Goal: Information Seeking & Learning: Check status

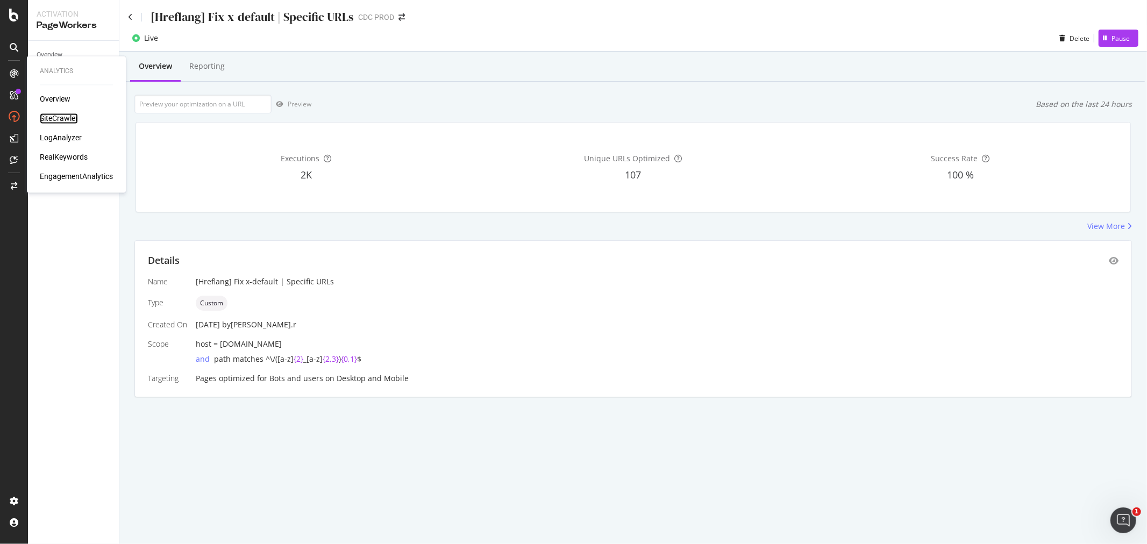
click at [62, 116] on div "SiteCrawler" at bounding box center [59, 118] width 38 height 11
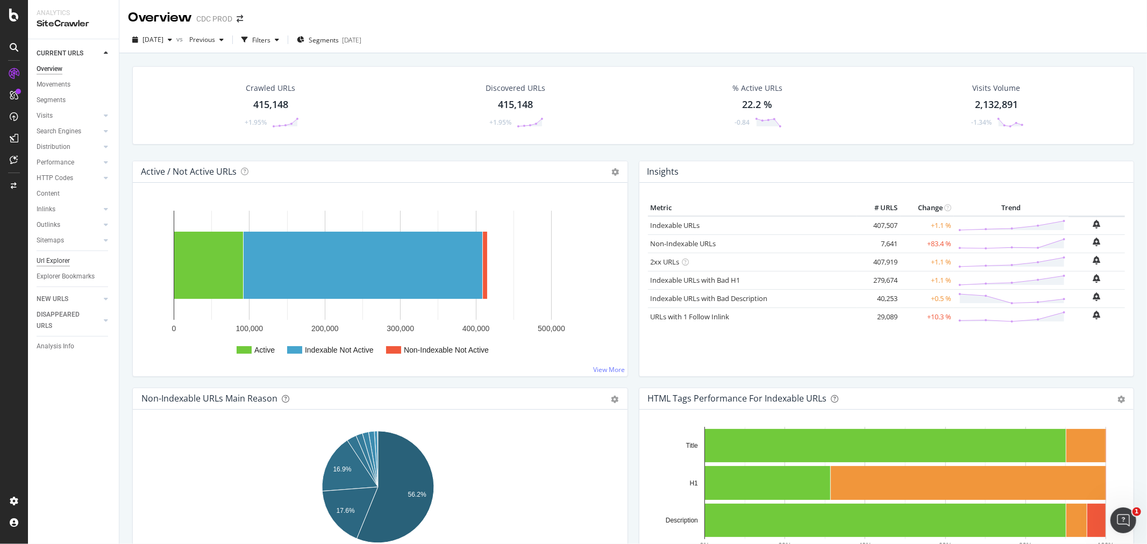
click at [54, 257] on div "Url Explorer" at bounding box center [53, 260] width 33 height 11
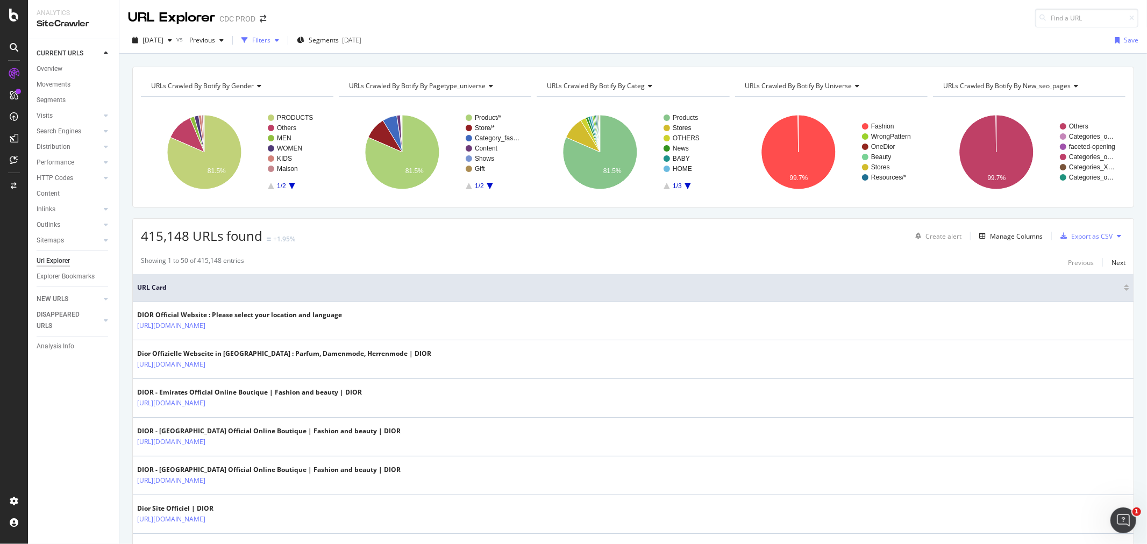
click at [277, 45] on div "Filters" at bounding box center [260, 40] width 46 height 16
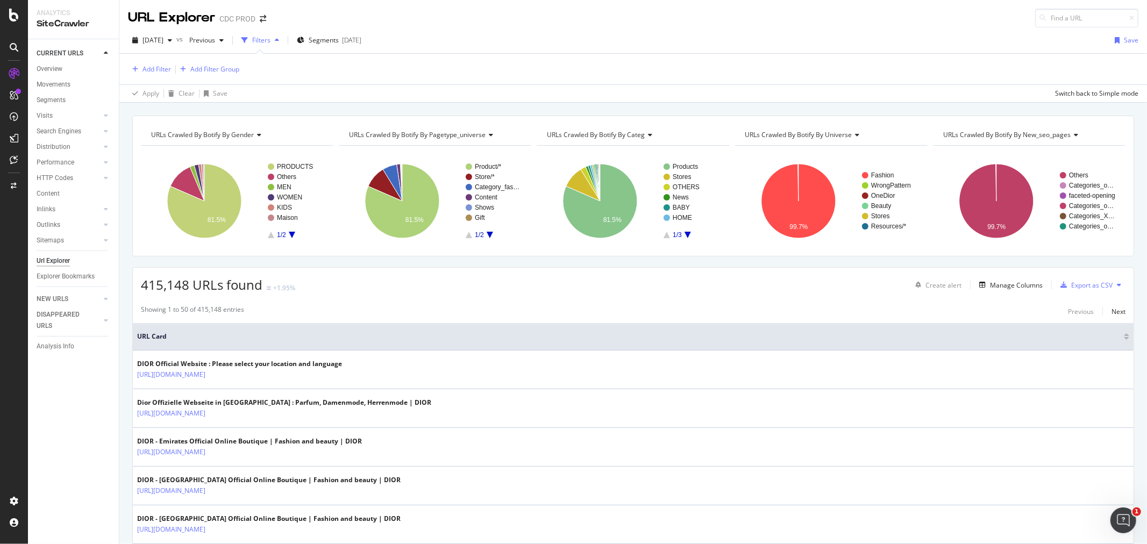
click at [153, 76] on div "Add Filter Add Filter Group" at bounding box center [633, 69] width 1010 height 31
click at [151, 65] on div "Add Filter" at bounding box center [156, 69] width 28 height 9
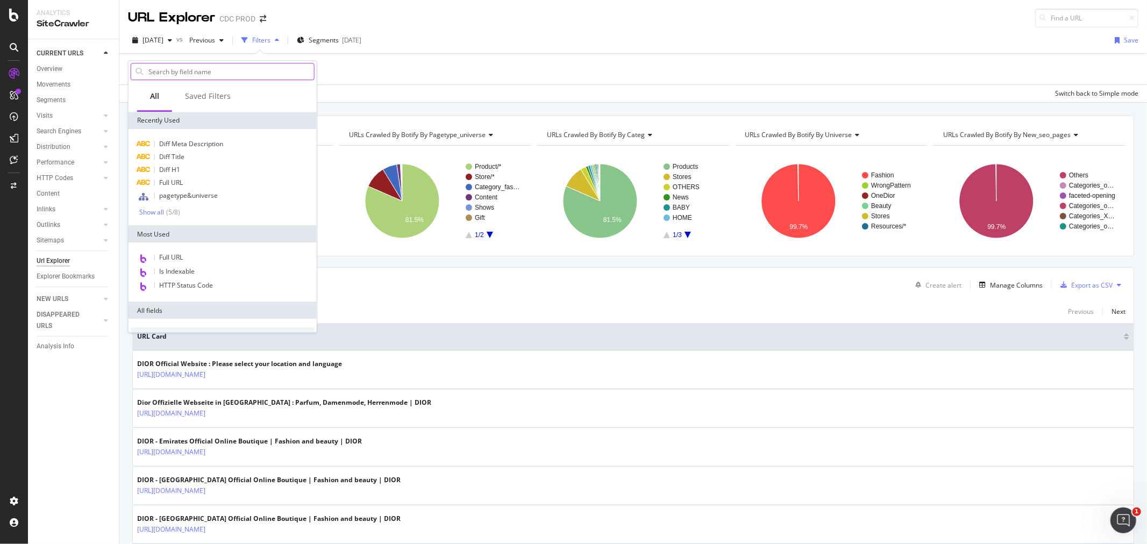
click at [195, 72] on input "text" at bounding box center [230, 71] width 167 height 16
click at [218, 266] on div "Is Indexable" at bounding box center [223, 272] width 184 height 14
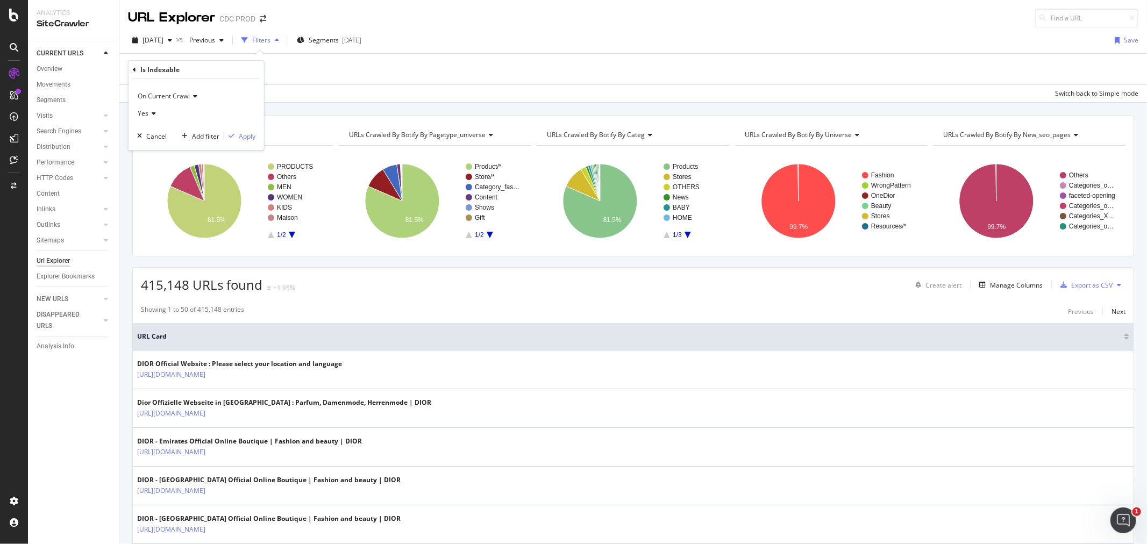
click at [131, 70] on div "Is Indexable On Current Crawl Yes Cancel Add filter Apply" at bounding box center [197, 105] width 136 height 89
click at [133, 70] on icon at bounding box center [134, 70] width 3 height 6
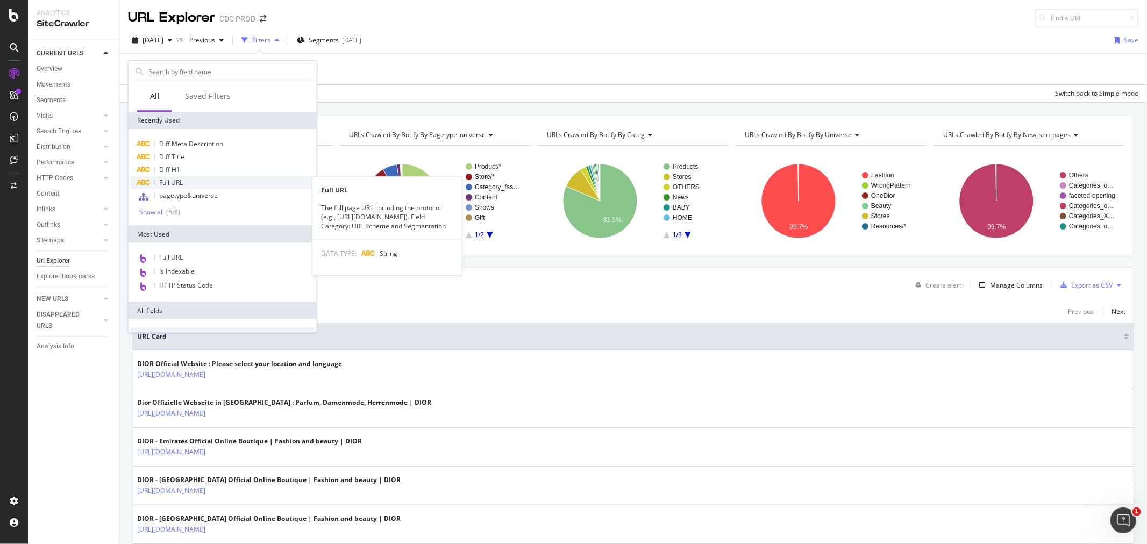
click at [186, 180] on div "Full URL" at bounding box center [223, 182] width 184 height 13
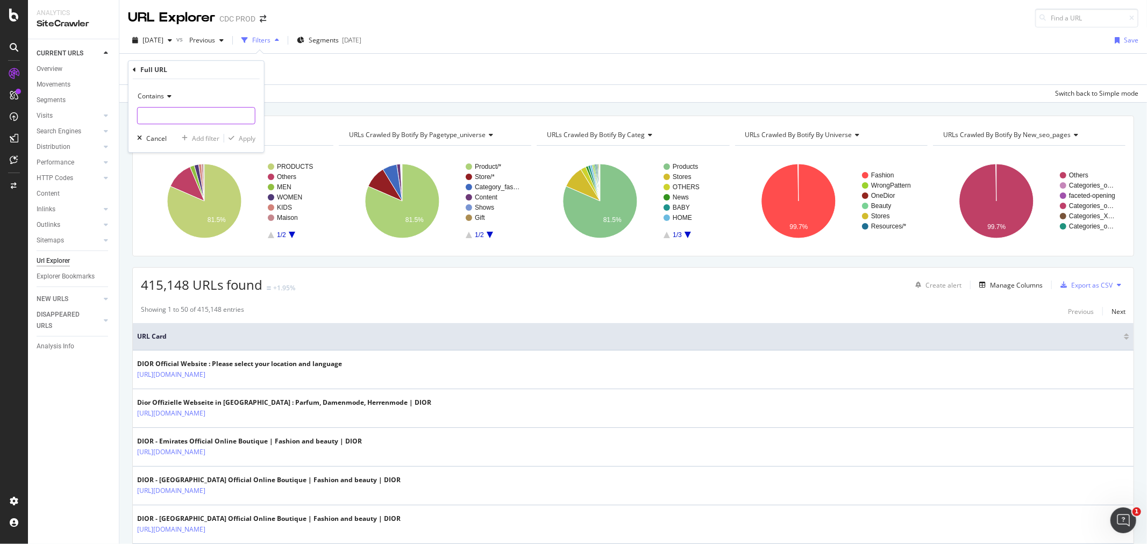
click at [218, 119] on input "text" at bounding box center [196, 115] width 117 height 17
paste input "/[DEMOGRAPHIC_DATA]-dior"
type input "/[DEMOGRAPHIC_DATA]-dior"
click at [254, 137] on div "Apply" at bounding box center [247, 138] width 17 height 9
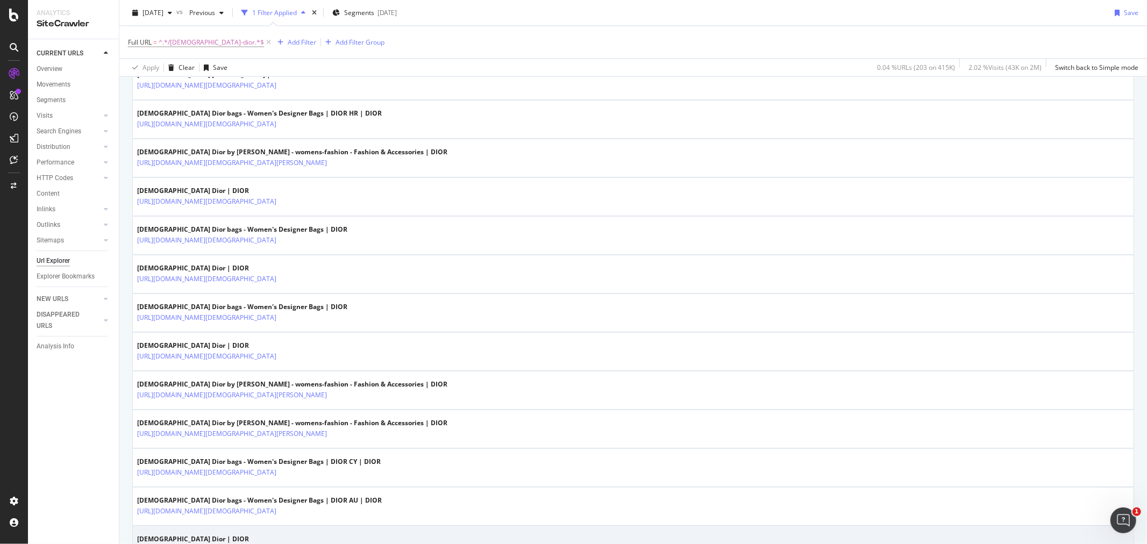
scroll to position [1809, 0]
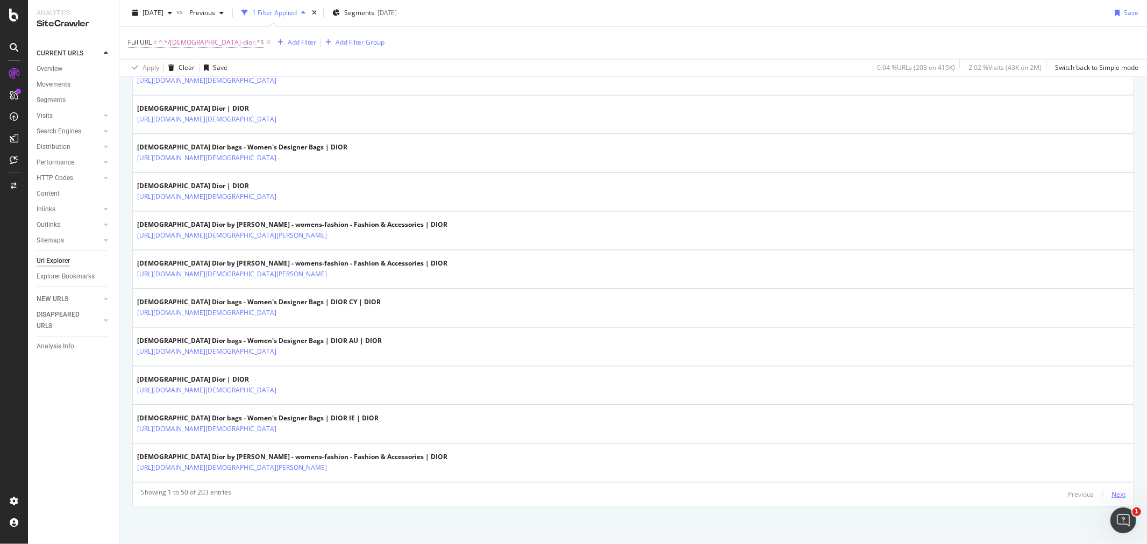
click at [1111, 490] on div "Next" at bounding box center [1118, 494] width 14 height 9
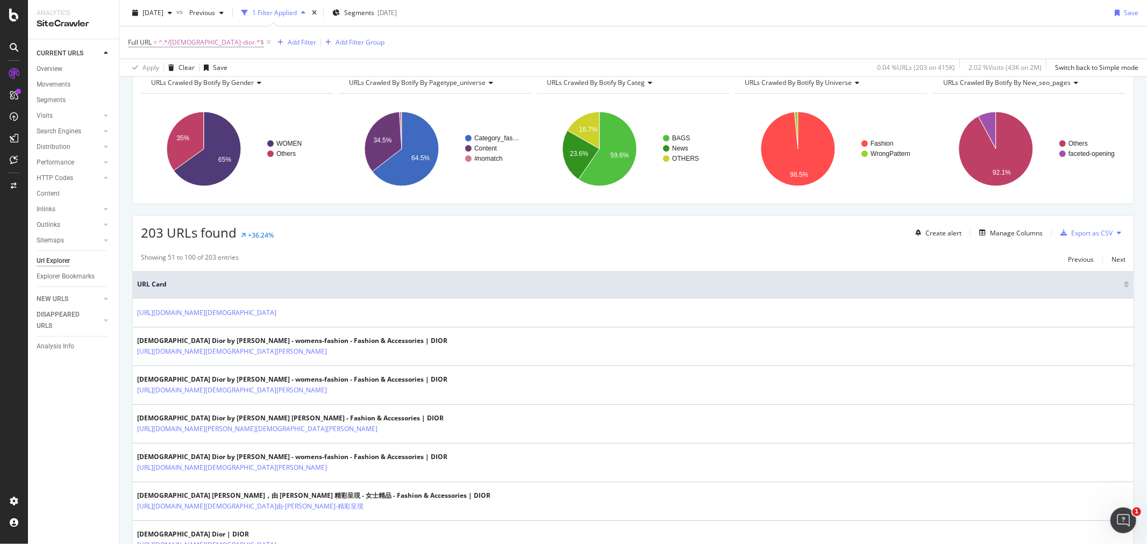
scroll to position [0, 0]
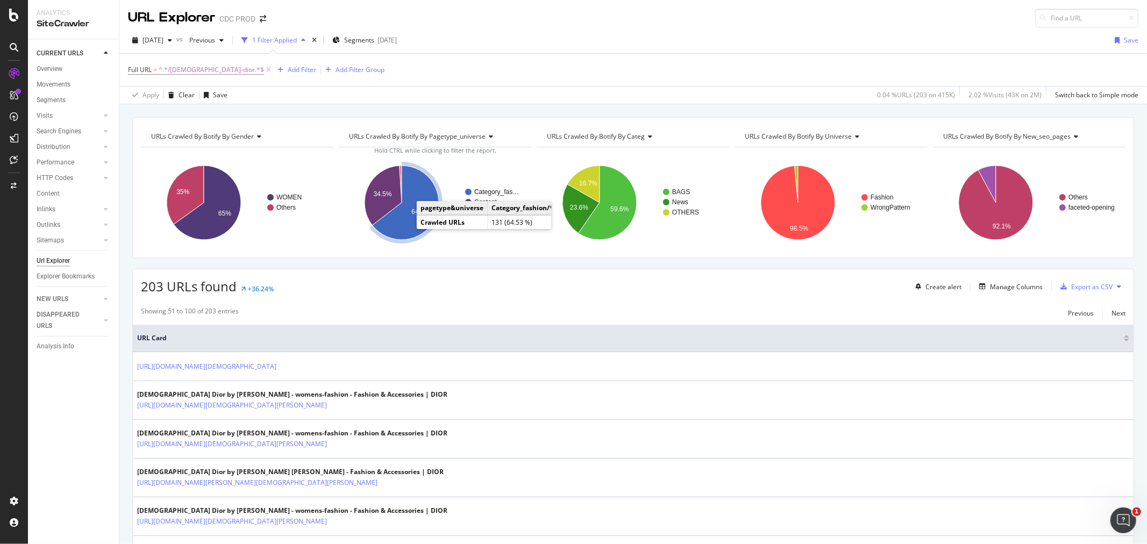
click at [396, 222] on icon "A chart." at bounding box center [406, 203] width 67 height 74
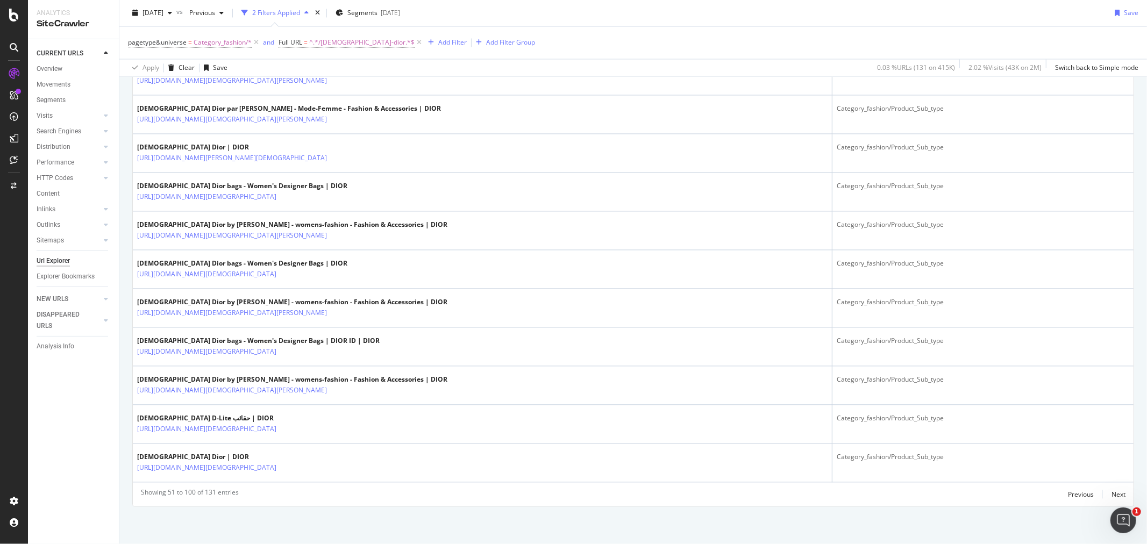
scroll to position [1800, 0]
click at [1111, 496] on div "Next" at bounding box center [1118, 494] width 14 height 9
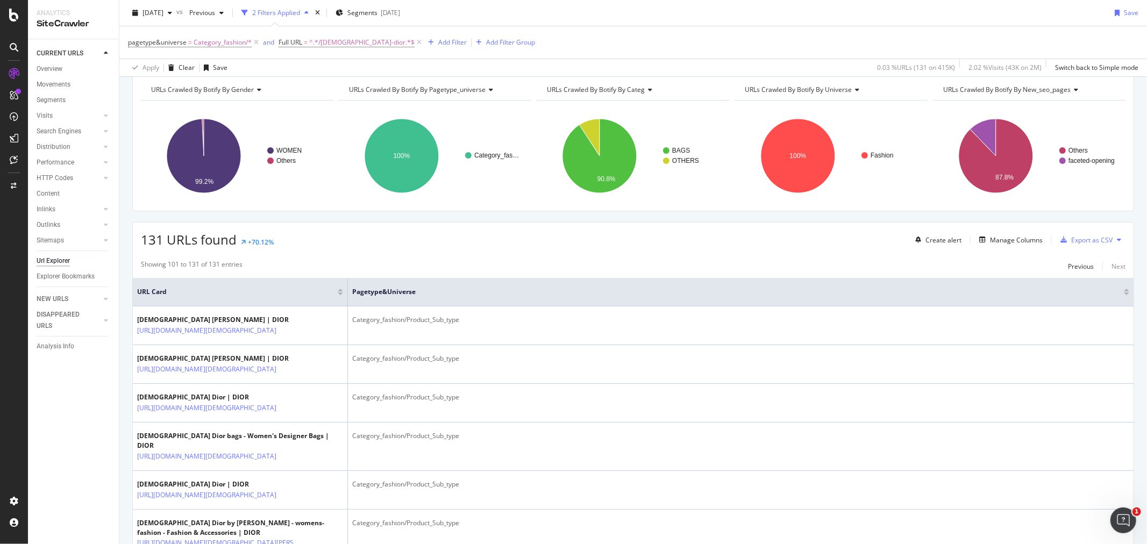
scroll to position [0, 0]
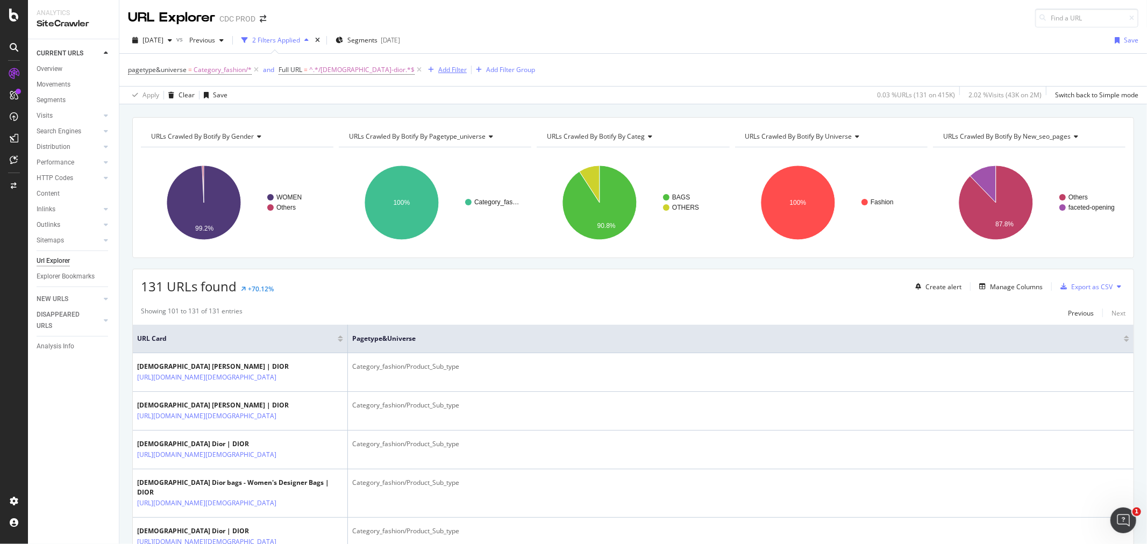
click at [256, 70] on icon at bounding box center [256, 70] width 9 height 11
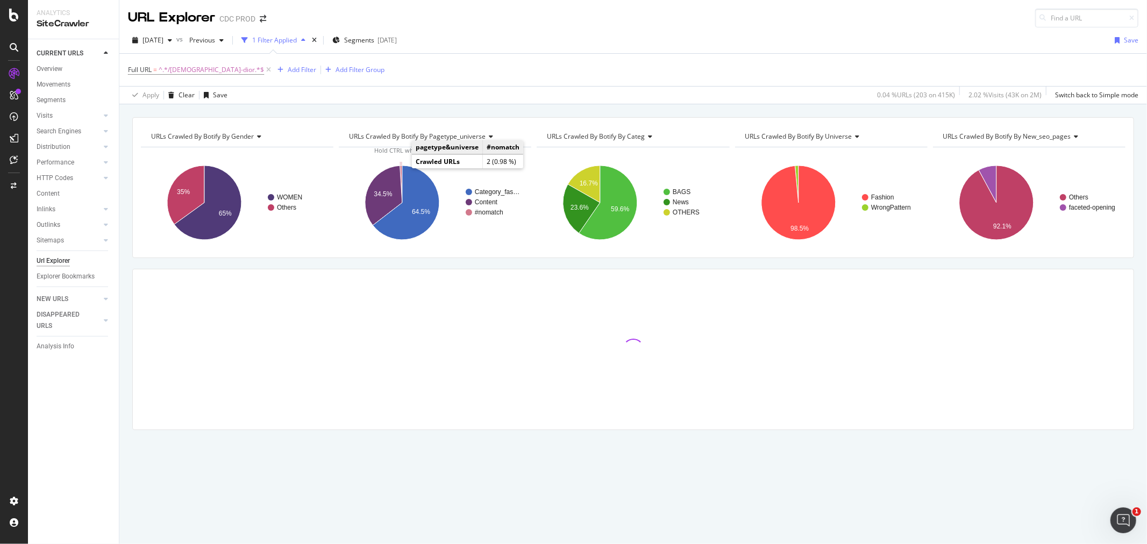
click at [401, 167] on icon "A chart." at bounding box center [401, 184] width 2 height 37
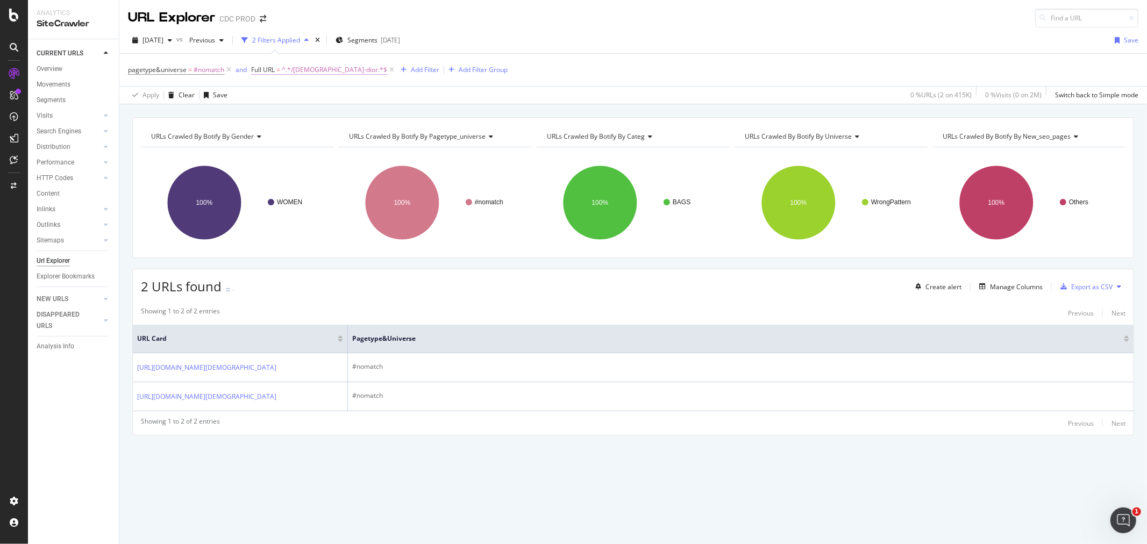
click at [313, 66] on span "^.*/[DEMOGRAPHIC_DATA]-dior.*$" at bounding box center [334, 69] width 105 height 15
click at [305, 112] on input "/[DEMOGRAPHIC_DATA]-dior" at bounding box center [312, 114] width 102 height 17
paste input "[URL][DOMAIN_NAME][DEMOGRAPHIC_DATA]"
drag, startPoint x: 288, startPoint y: 115, endPoint x: 246, endPoint y: 115, distance: 42.5
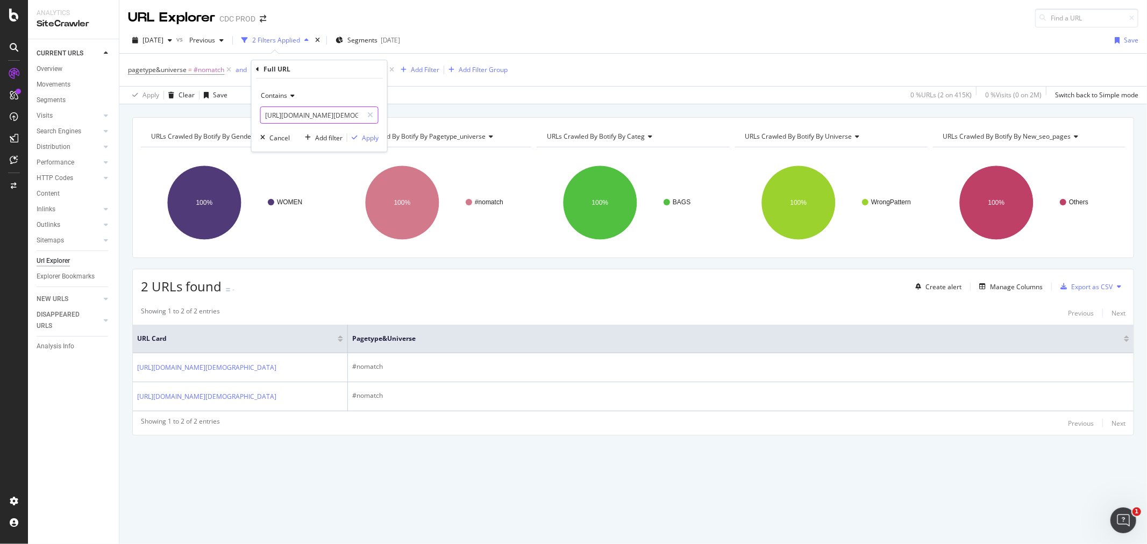
click at [246, 115] on body "Analytics SiteCrawler CURRENT URLS Overview Movements Segments Visits Analysis …" at bounding box center [573, 272] width 1147 height 544
click at [293, 113] on input "[URL][DOMAIN_NAME][DEMOGRAPHIC_DATA]" at bounding box center [312, 114] width 102 height 17
drag, startPoint x: 331, startPoint y: 116, endPoint x: 255, endPoint y: 116, distance: 76.4
click at [255, 116] on div "Contains [URL][DOMAIN_NAME][DEMOGRAPHIC_DATA] Cancel Add filter Apply" at bounding box center [320, 115] width 136 height 73
drag, startPoint x: 283, startPoint y: 114, endPoint x: 256, endPoint y: 117, distance: 26.5
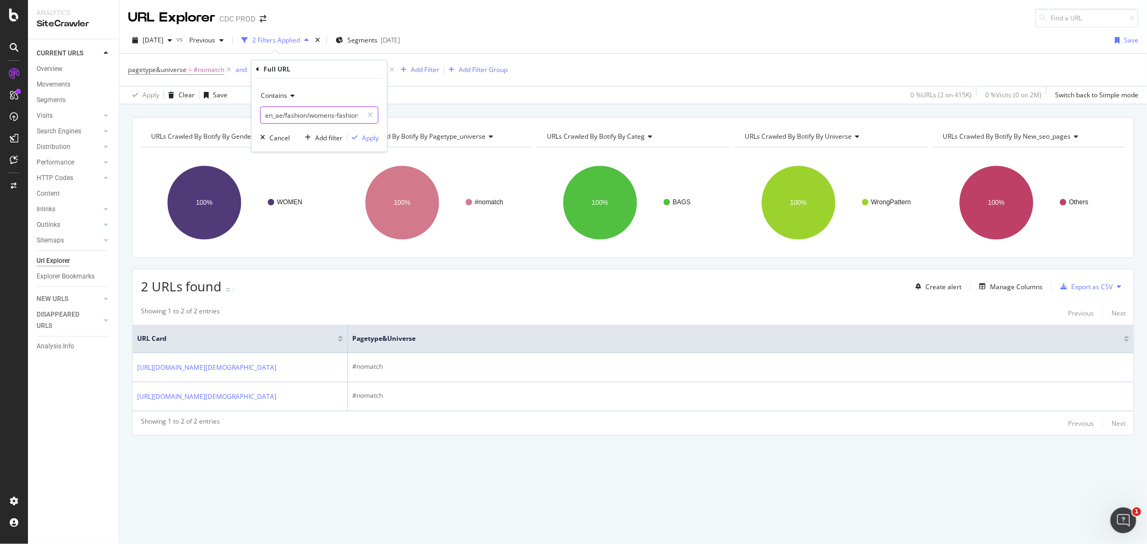
click at [256, 117] on div "Contains en_ae/fashion/womens-fashion/bags/[DEMOGRAPHIC_DATA]-dior?page=1 Cance…" at bounding box center [320, 115] width 136 height 73
type input "/fashion/womens-fashion/bags/[DEMOGRAPHIC_DATA]-dior?page=1"
click at [375, 136] on div "Apply" at bounding box center [370, 137] width 17 height 9
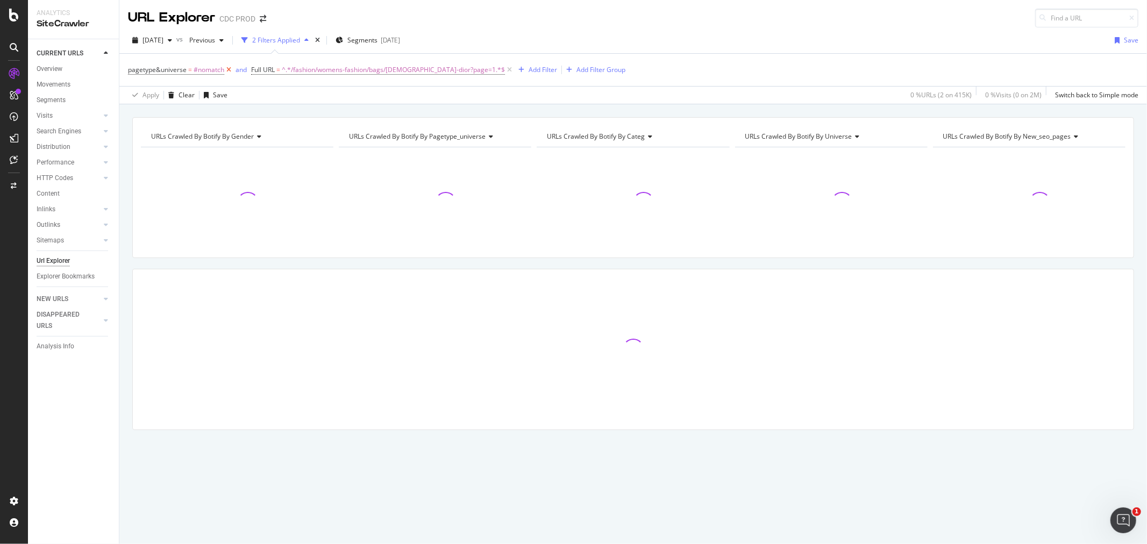
click at [228, 72] on icon at bounding box center [228, 70] width 9 height 11
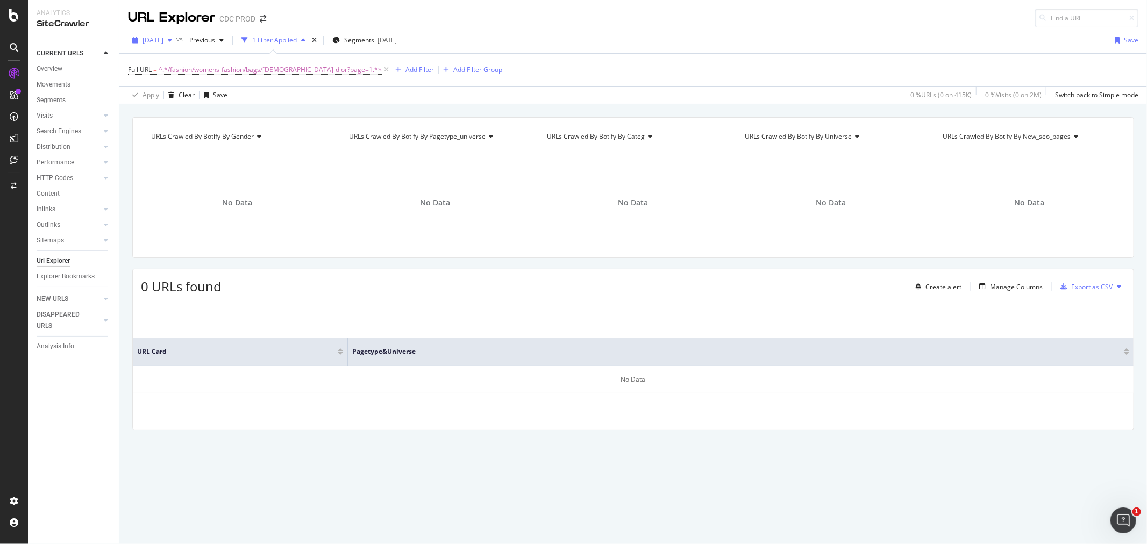
click at [163, 39] on span "[DATE]" at bounding box center [152, 39] width 21 height 9
click at [187, 136] on div "[DATE]" at bounding box center [173, 139] width 58 height 10
click at [163, 37] on span "[DATE]" at bounding box center [152, 39] width 21 height 9
click at [194, 74] on div "[DATE]" at bounding box center [173, 79] width 58 height 10
click at [259, 76] on span "^.*/fashion/womens-fashion/bags/[DEMOGRAPHIC_DATA]-dior?page=1.*$" at bounding box center [270, 69] width 223 height 15
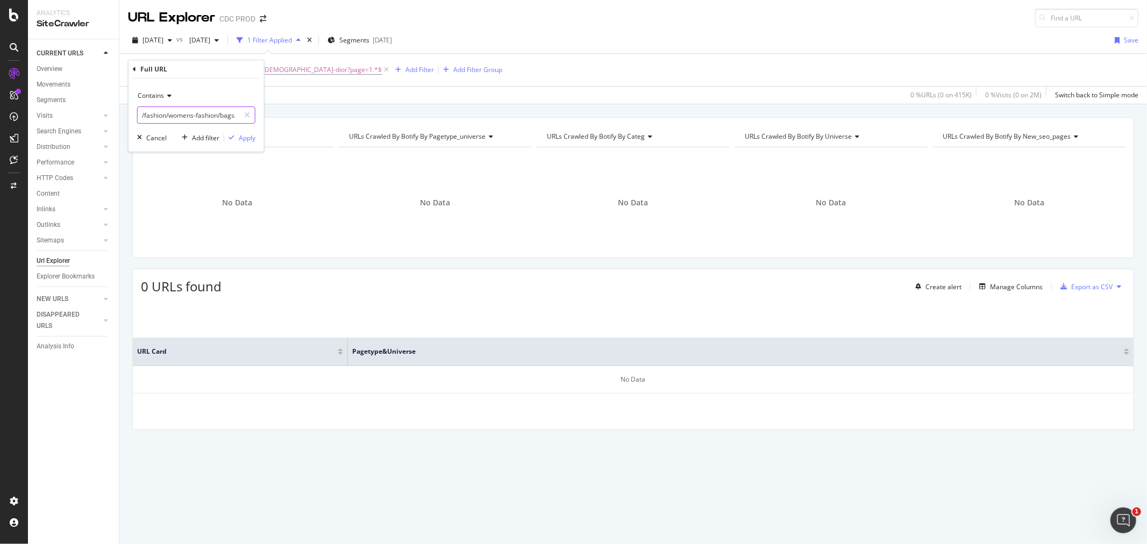
click at [155, 120] on input "/fashion/womens-fashion/bags/[DEMOGRAPHIC_DATA]-dior?page=1" at bounding box center [189, 114] width 102 height 17
click at [256, 136] on div "Contains /fashion/womens-fashion/bags/[DEMOGRAPHIC_DATA]-dior?page=1 Cancel Add…" at bounding box center [197, 115] width 136 height 73
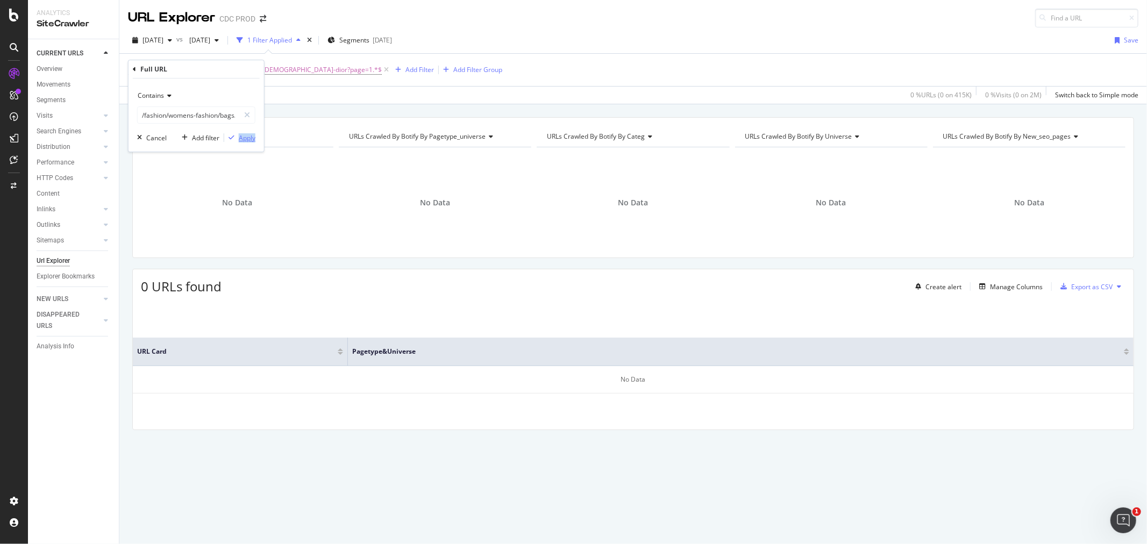
click at [247, 133] on div "Apply" at bounding box center [247, 137] width 17 height 9
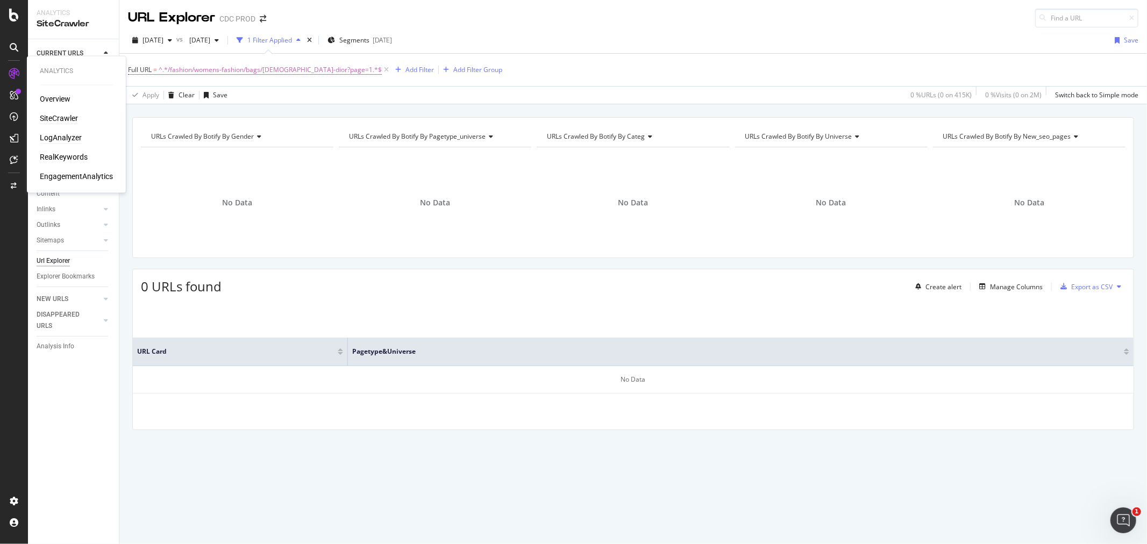
click at [58, 136] on div "LogAnalyzer" at bounding box center [61, 138] width 42 height 11
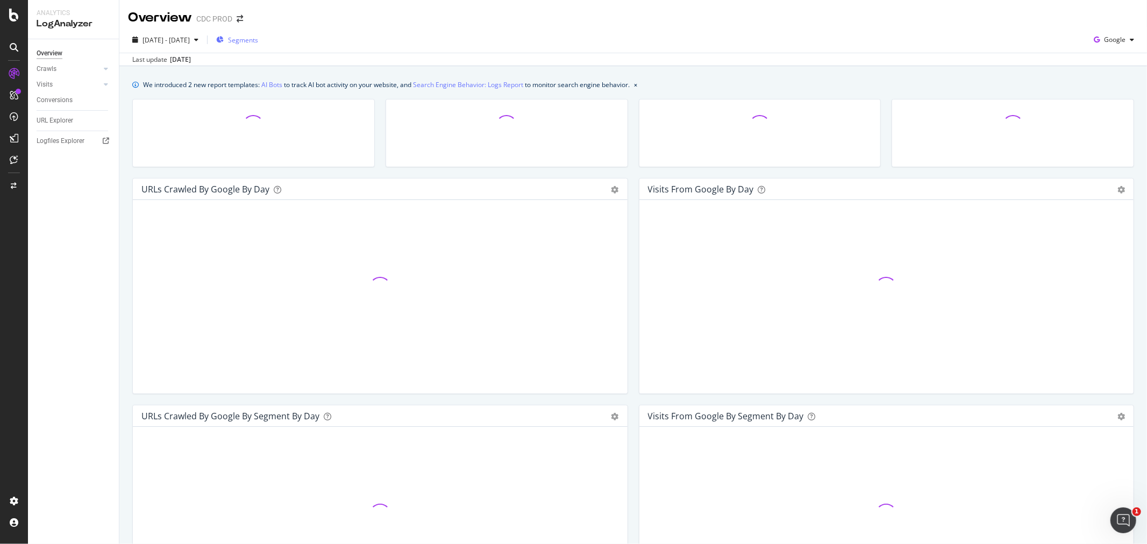
click at [255, 41] on span "Segments" at bounding box center [243, 39] width 30 height 9
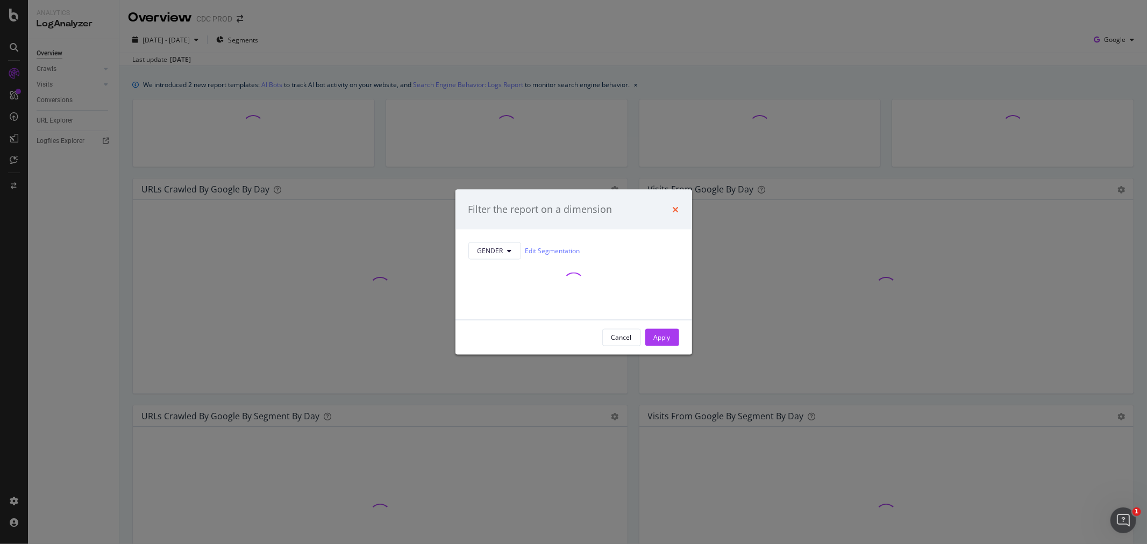
click at [674, 211] on div "Filter the report on a dimension GENDER Edit Segmentation Cancel Apply" at bounding box center [573, 272] width 237 height 165
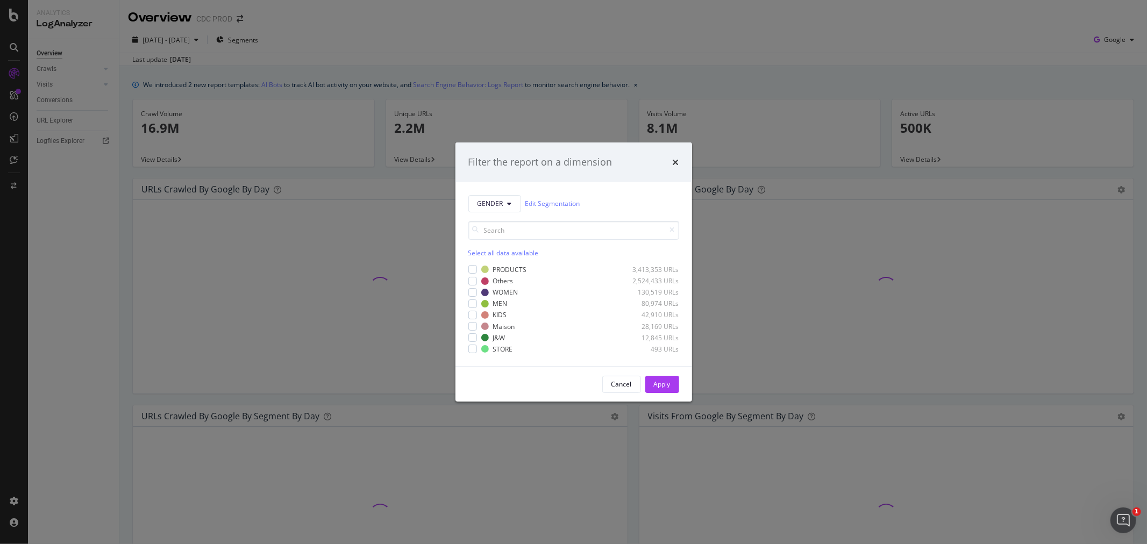
click at [56, 115] on div "Filter the report on a dimension GENDER Edit Segmentation Select all data avail…" at bounding box center [573, 272] width 1147 height 544
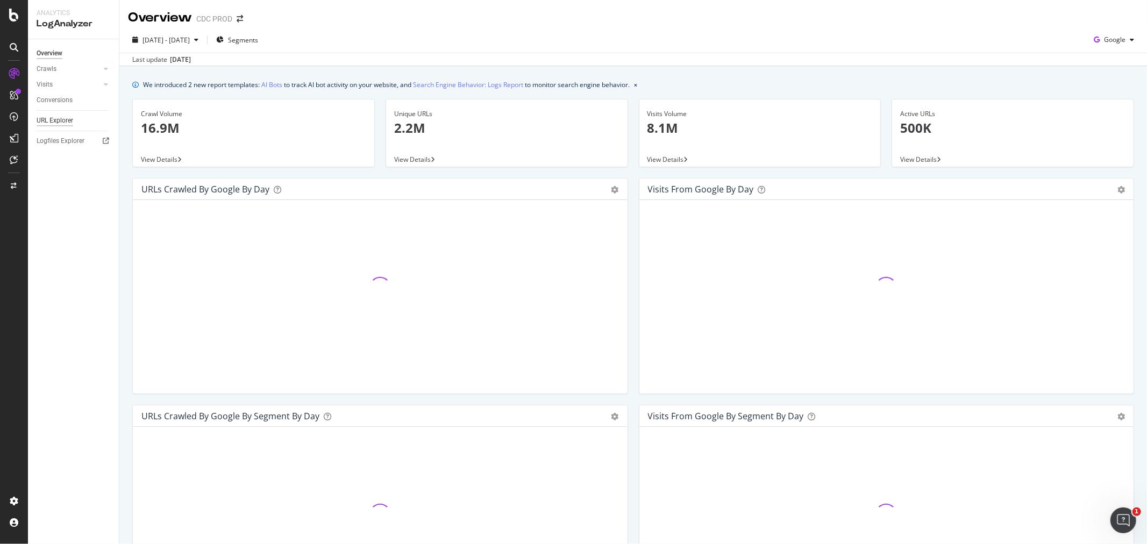
click at [56, 120] on div "URL Explorer" at bounding box center [55, 120] width 37 height 11
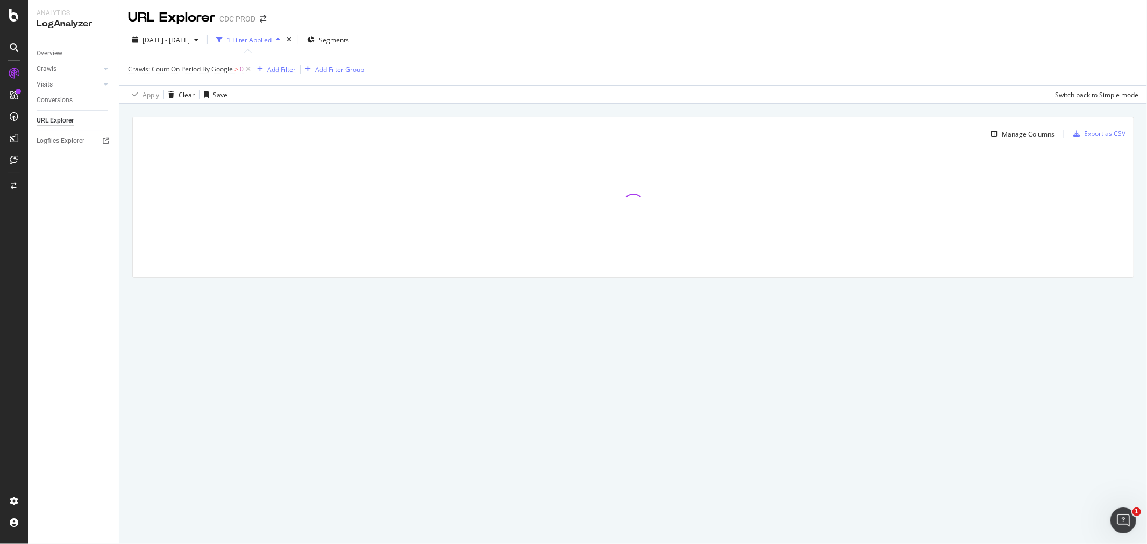
click at [273, 70] on div "Add Filter" at bounding box center [281, 69] width 28 height 9
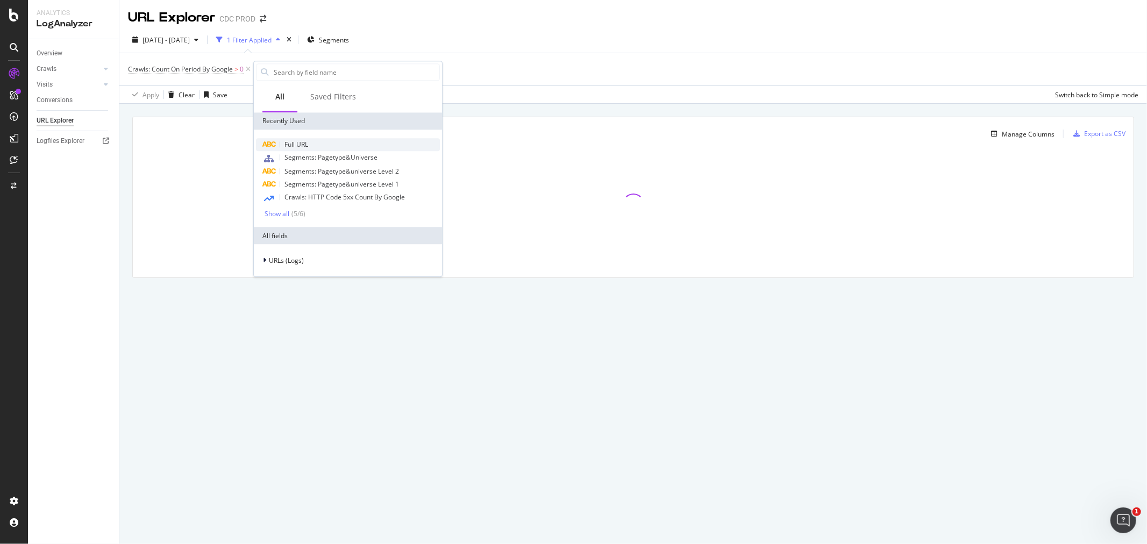
click at [307, 143] on span "Full URL" at bounding box center [296, 144] width 24 height 9
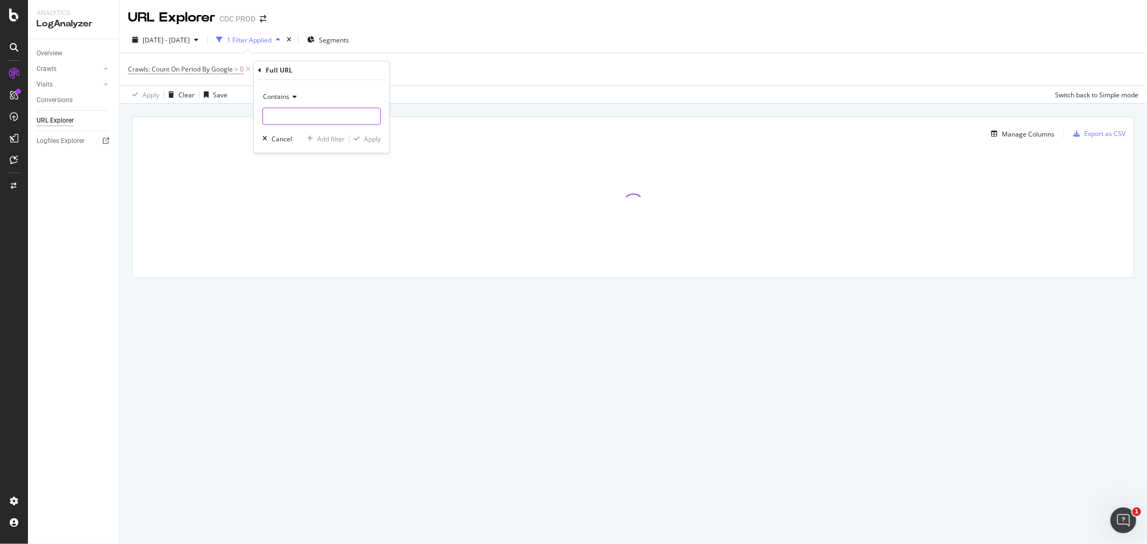
click at [289, 116] on input "text" at bounding box center [321, 116] width 117 height 17
paste input "/fashion/womens-fashion/bags/[DEMOGRAPHIC_DATA]-dior?page=1"
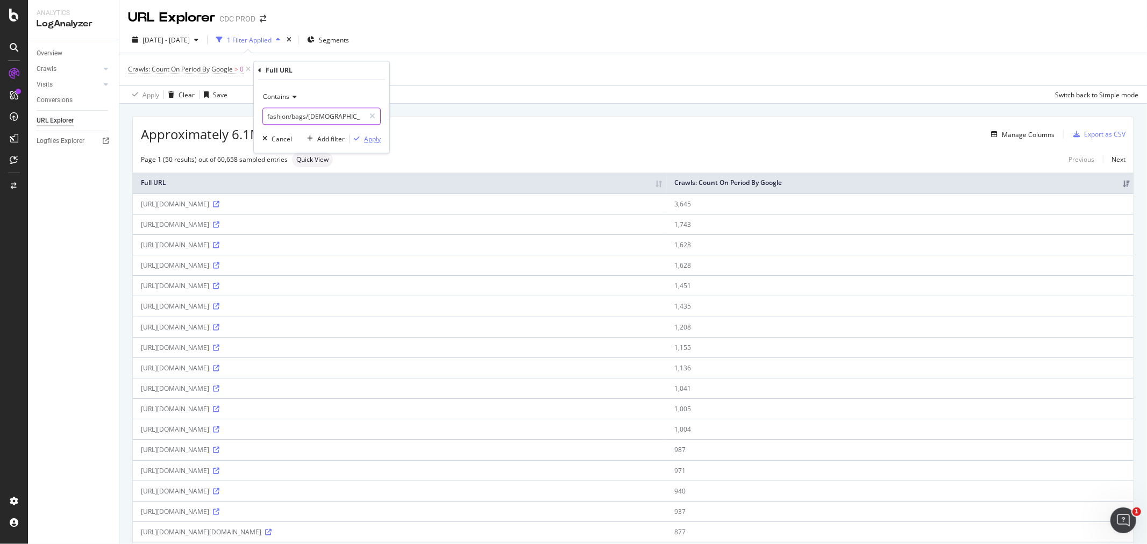
type input "/fashion/womens-fashion/bags/[DEMOGRAPHIC_DATA]-dior?page=1"
click at [367, 137] on div "Apply" at bounding box center [372, 138] width 17 height 9
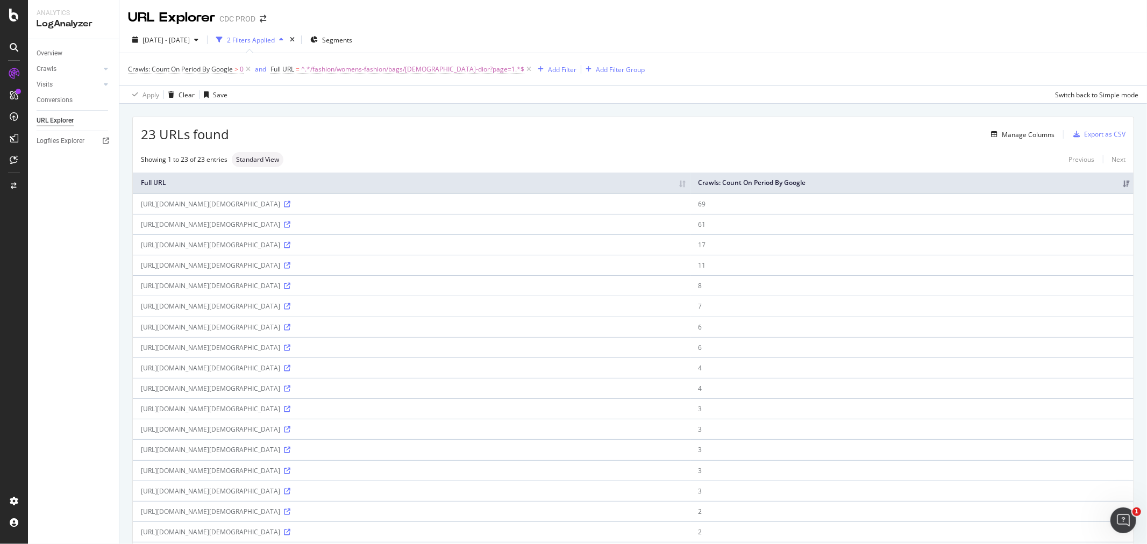
drag, startPoint x: 372, startPoint y: 205, endPoint x: 136, endPoint y: 209, distance: 236.1
click at [136, 209] on td "[URL][DOMAIN_NAME][DEMOGRAPHIC_DATA]" at bounding box center [412, 204] width 558 height 20
copy div "[URL][DOMAIN_NAME][DEMOGRAPHIC_DATA]"
click at [1009, 134] on div "Manage Columns" at bounding box center [1028, 134] width 53 height 9
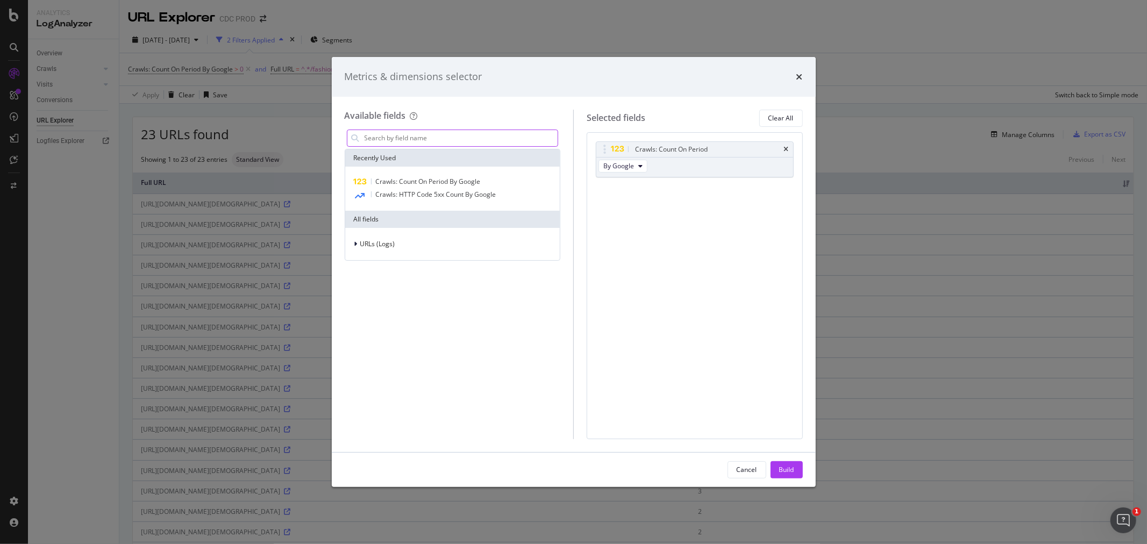
click at [415, 133] on input "modal" at bounding box center [460, 138] width 195 height 16
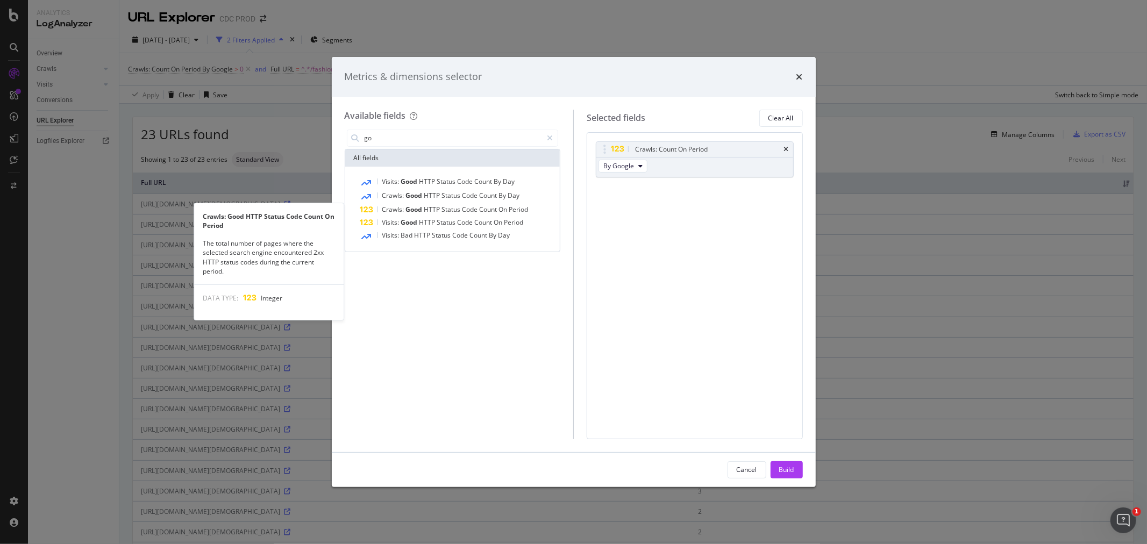
type input "g"
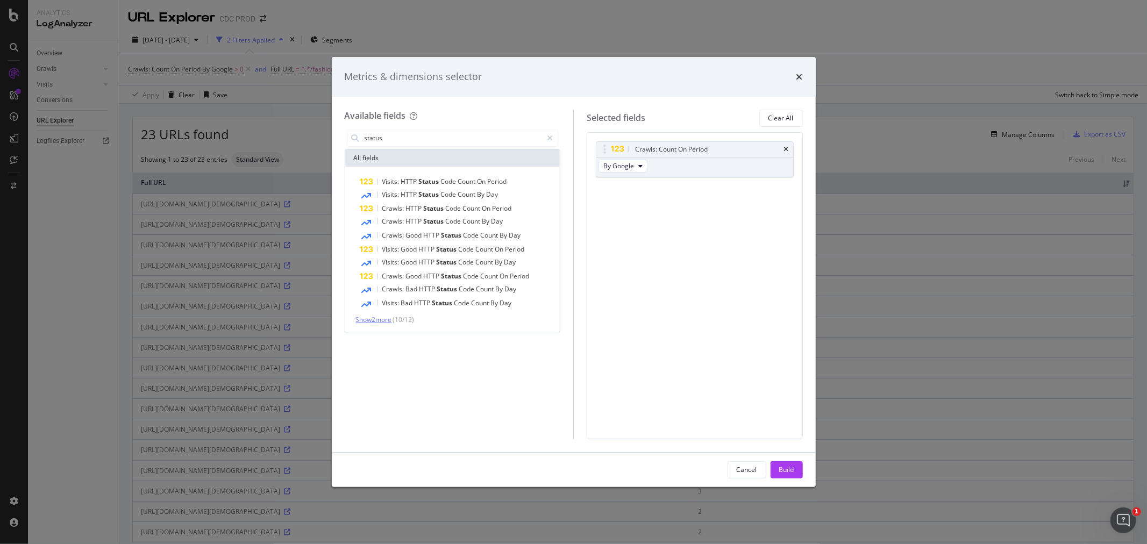
type input "status"
click at [384, 320] on span "Show 2 more" at bounding box center [374, 319] width 36 height 9
click at [427, 209] on span "Status" at bounding box center [435, 208] width 22 height 9
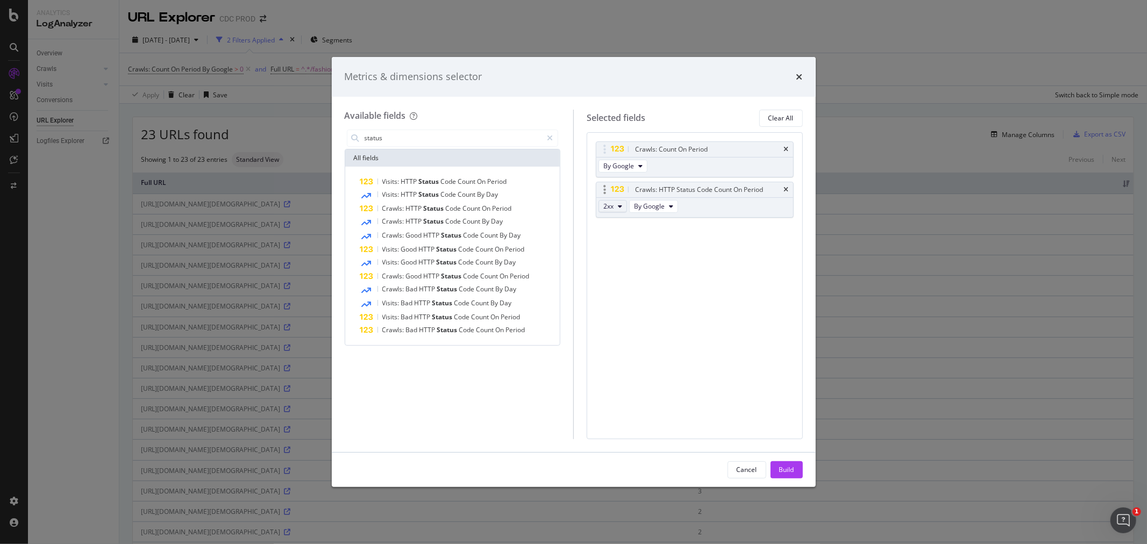
click at [618, 210] on icon "modal" at bounding box center [620, 206] width 4 height 6
click at [787, 187] on icon "times" at bounding box center [786, 190] width 5 height 6
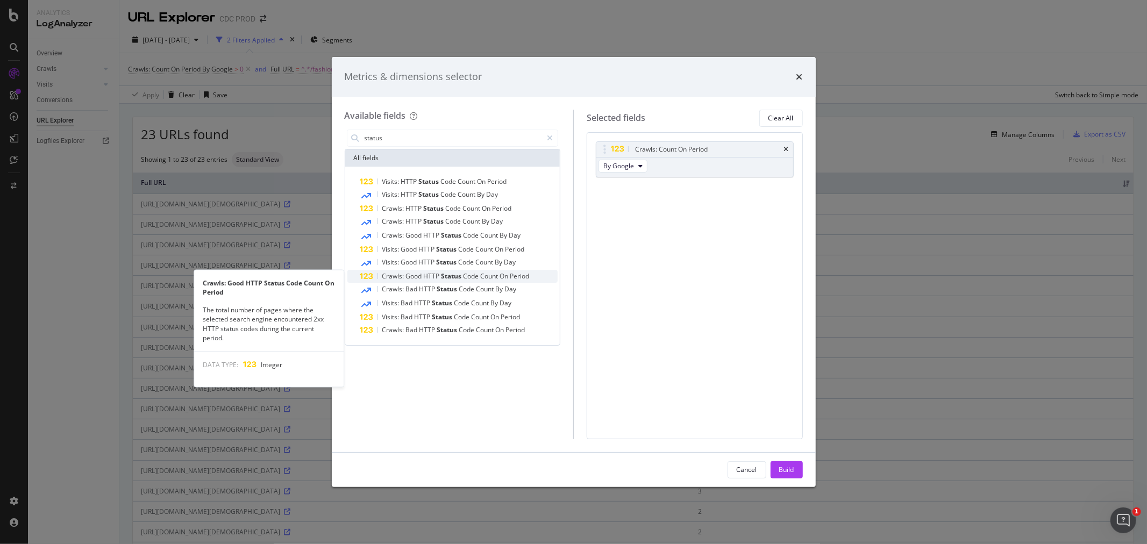
click at [431, 276] on span "HTTP" at bounding box center [433, 276] width 18 height 9
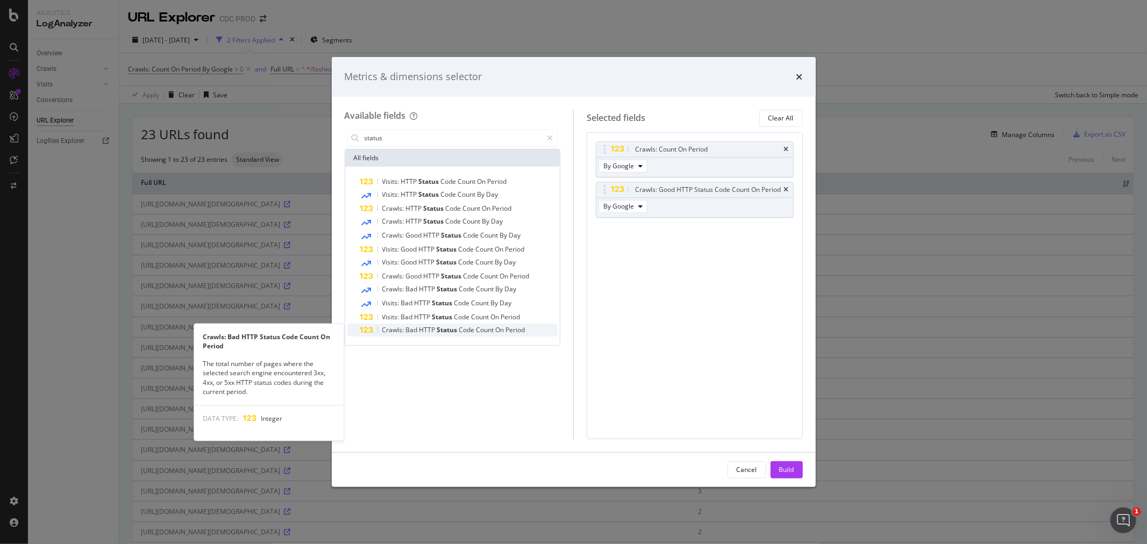
click at [412, 330] on span "Bad" at bounding box center [412, 329] width 13 height 9
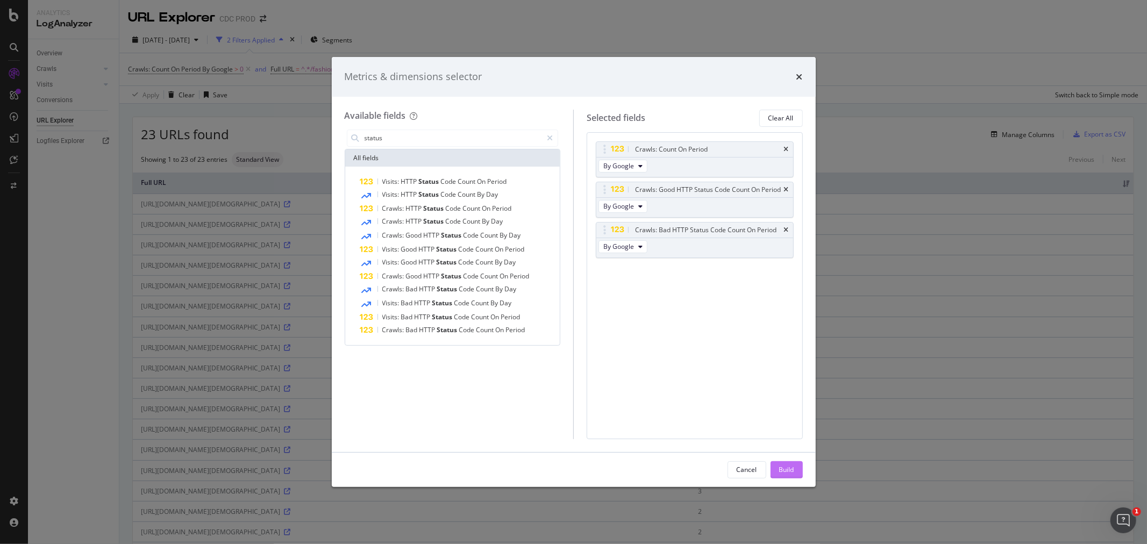
click at [780, 468] on div "Build" at bounding box center [786, 469] width 15 height 9
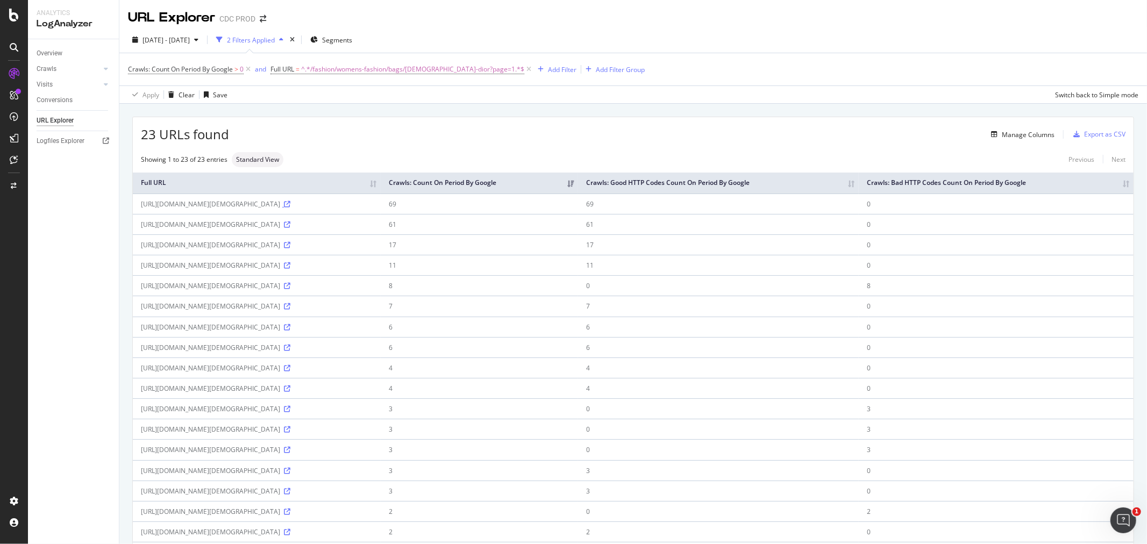
click at [290, 203] on icon at bounding box center [287, 204] width 6 height 6
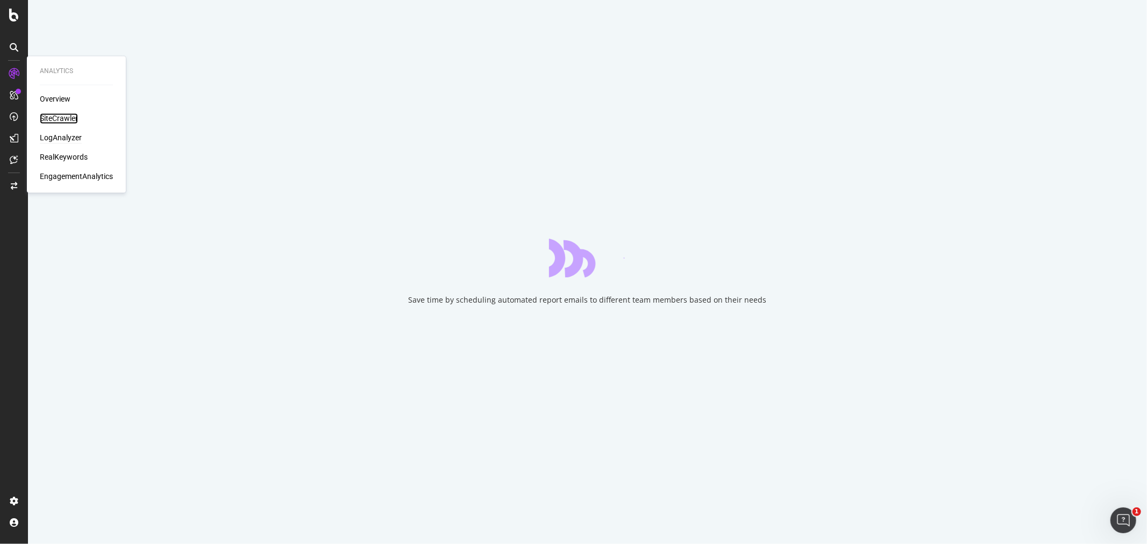
click at [71, 120] on div "SiteCrawler" at bounding box center [59, 118] width 38 height 11
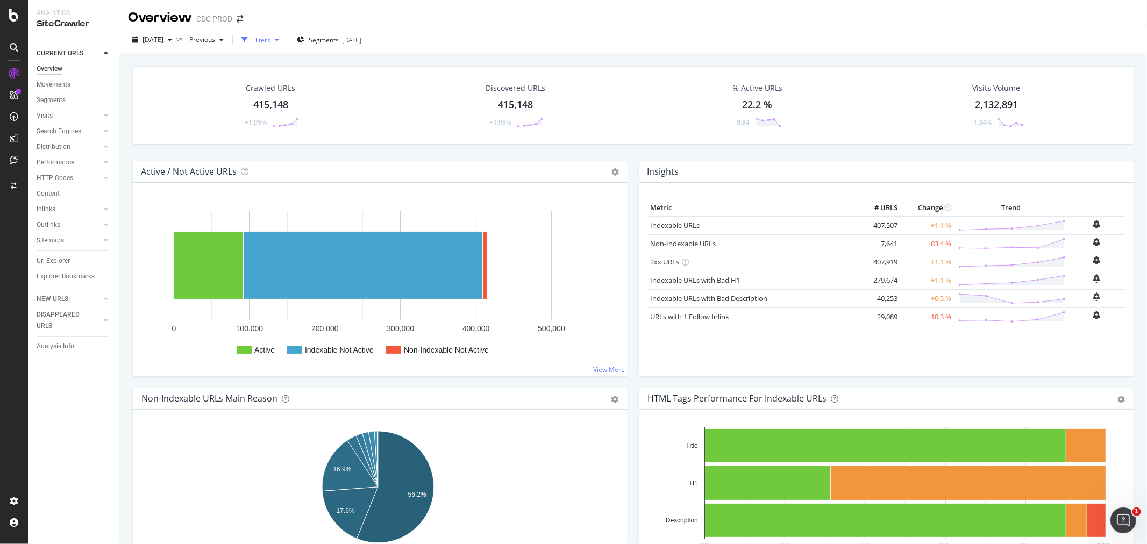
click at [252, 35] on div "button" at bounding box center [244, 39] width 15 height 15
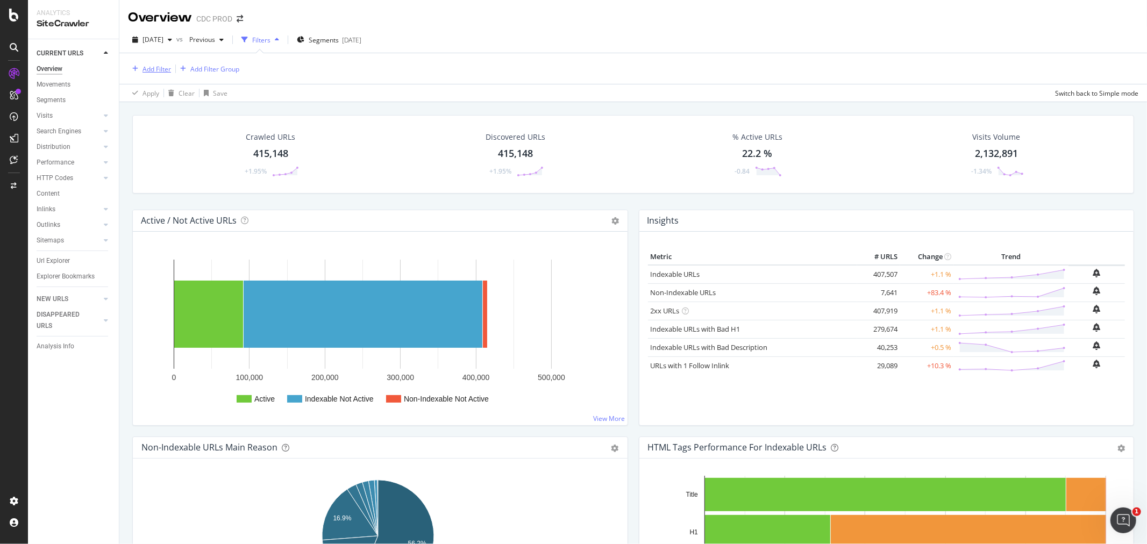
click at [151, 72] on div "Add Filter" at bounding box center [156, 69] width 28 height 9
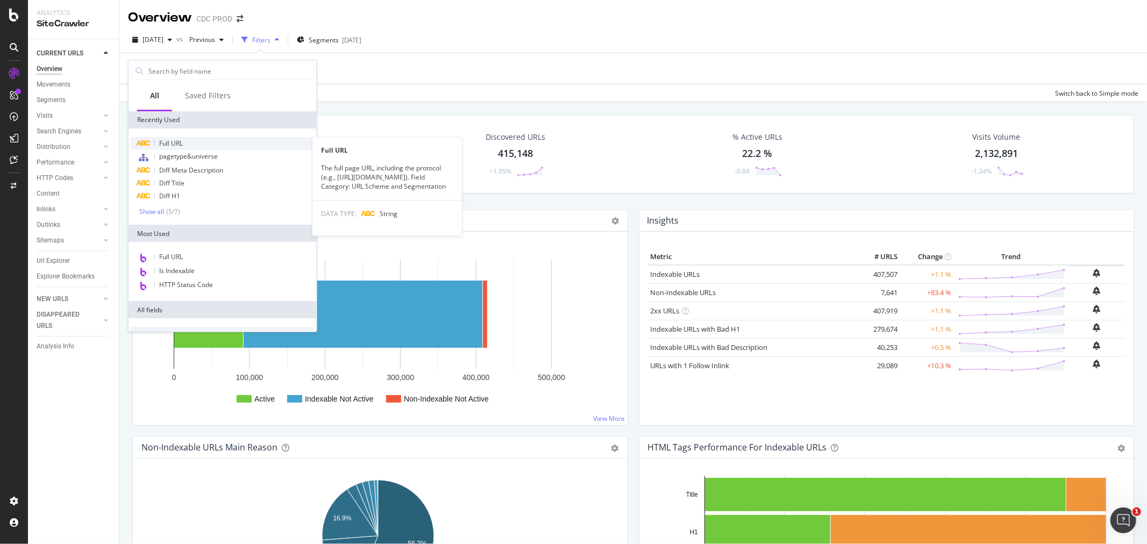
click at [191, 141] on div "Full URL" at bounding box center [223, 143] width 184 height 13
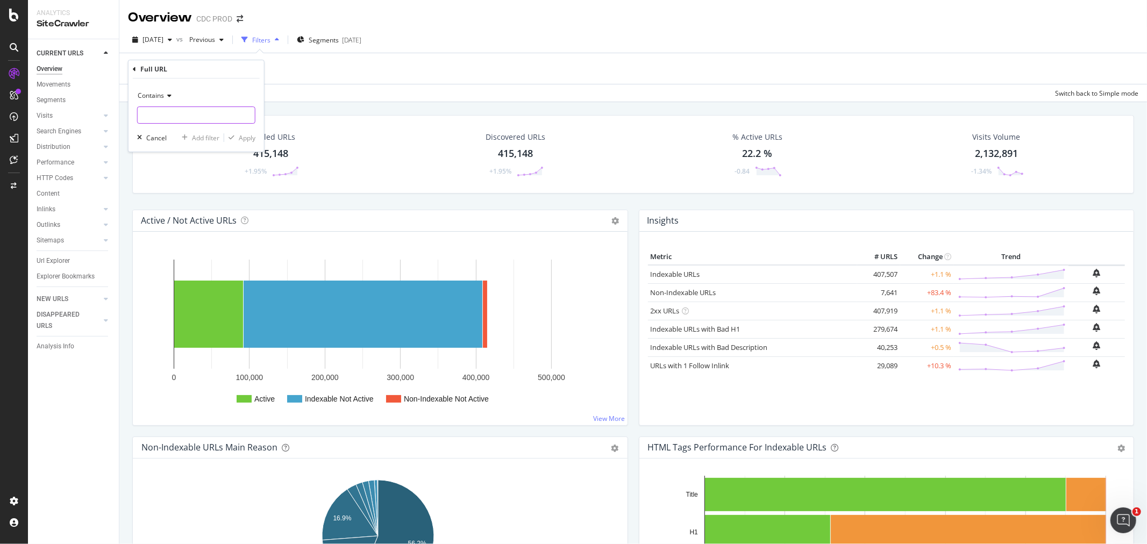
click at [202, 116] on input "text" at bounding box center [196, 114] width 117 height 17
paste input "[URL][DOMAIN_NAME][DEMOGRAPHIC_DATA]"
type input "[URL][DOMAIN_NAME][DEMOGRAPHIC_DATA]"
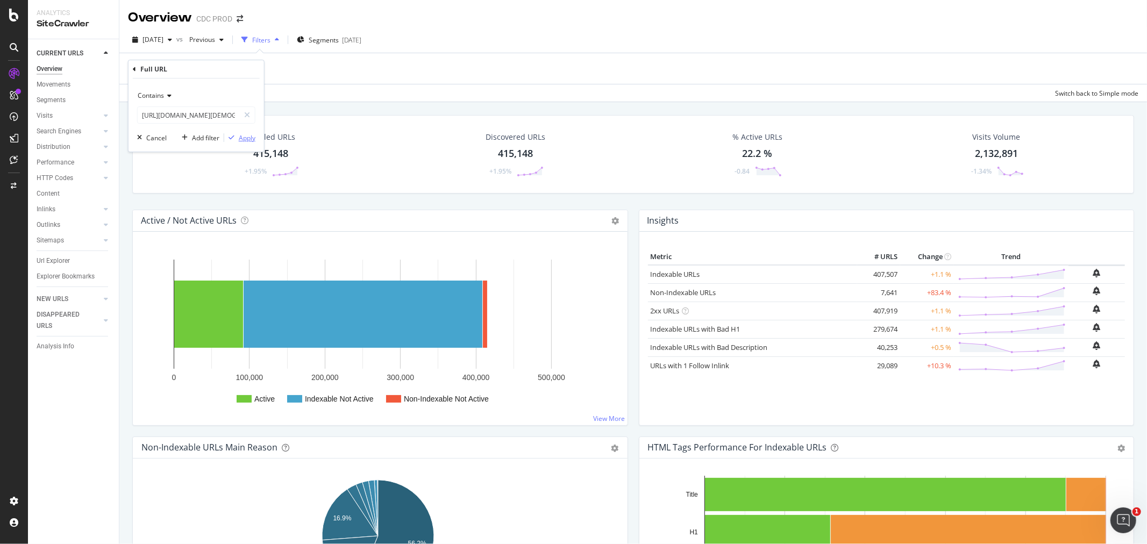
click at [232, 135] on icon "button" at bounding box center [232, 137] width 6 height 6
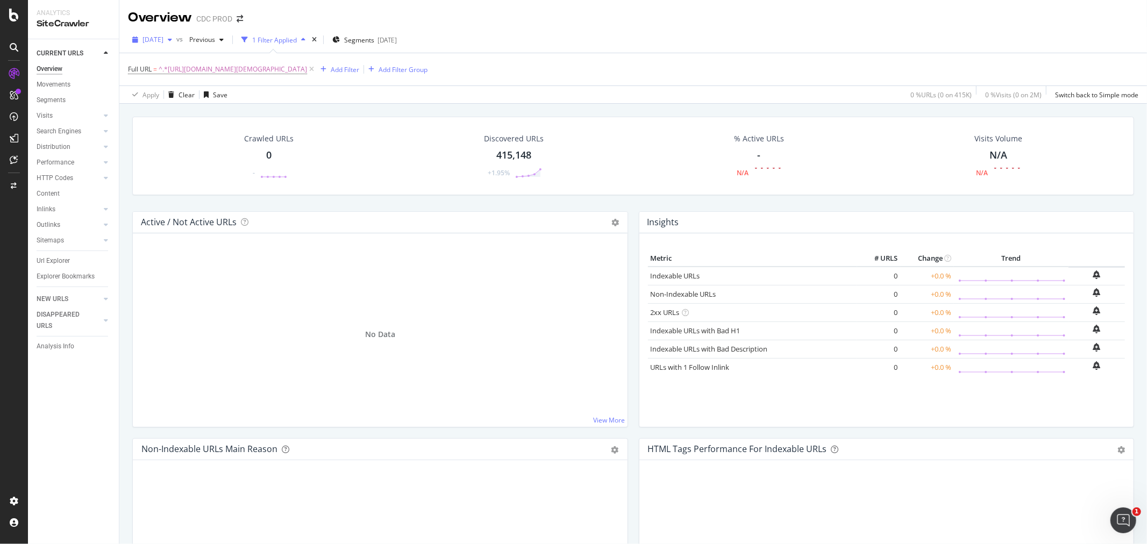
click at [163, 40] on span "[DATE]" at bounding box center [152, 39] width 21 height 9
click at [186, 136] on div "[DATE]" at bounding box center [173, 138] width 58 height 10
click at [168, 33] on div "[DATE]" at bounding box center [152, 40] width 48 height 16
click at [185, 82] on div "[DATE]" at bounding box center [173, 79] width 58 height 10
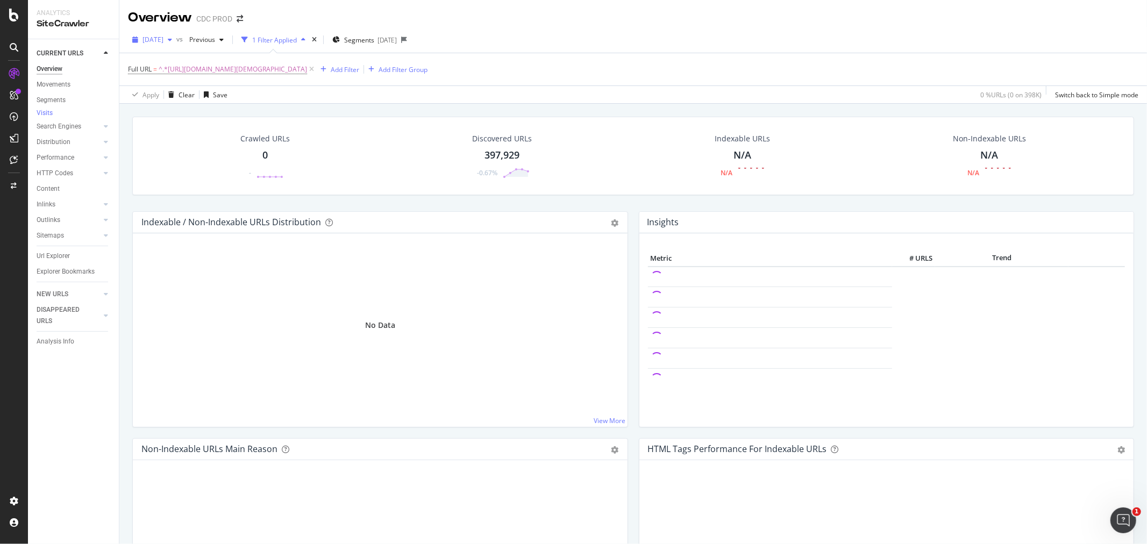
click at [163, 41] on span "[DATE]" at bounding box center [152, 39] width 21 height 9
click at [187, 120] on div "[DATE]" at bounding box center [173, 118] width 58 height 10
